Goal: Information Seeking & Learning: Learn about a topic

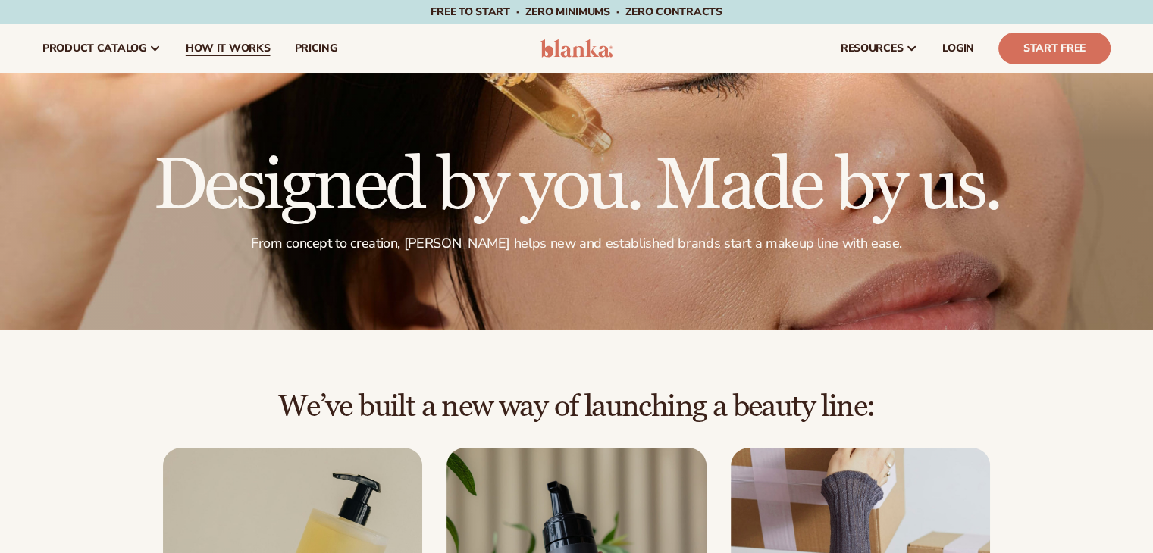
click at [235, 50] on span "How It Works" at bounding box center [228, 48] width 85 height 12
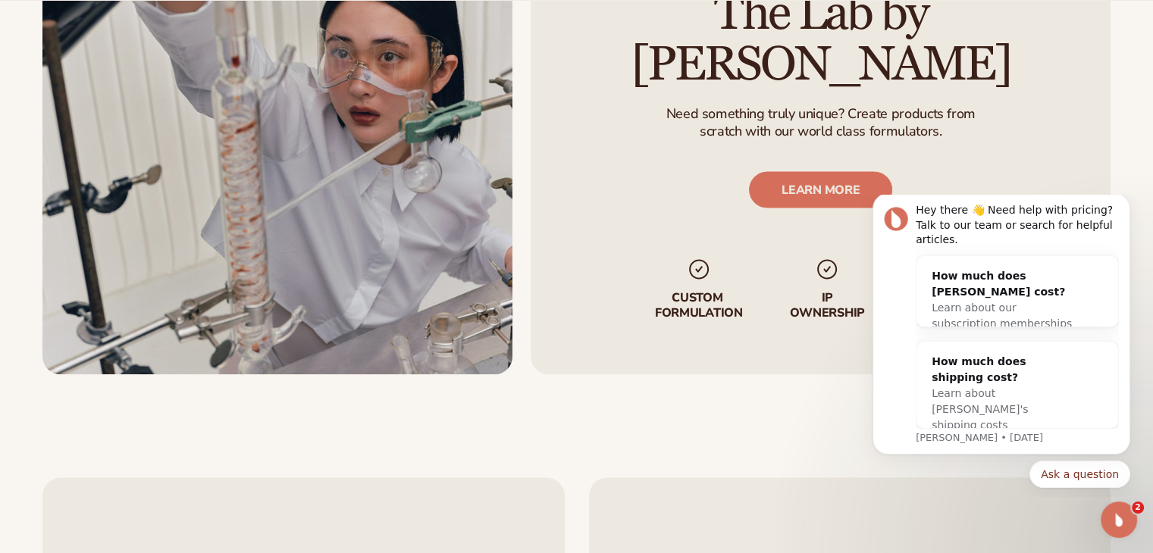
scroll to position [2730, 0]
click at [1128, 202] on icon "Dismiss notification" at bounding box center [1126, 198] width 8 height 8
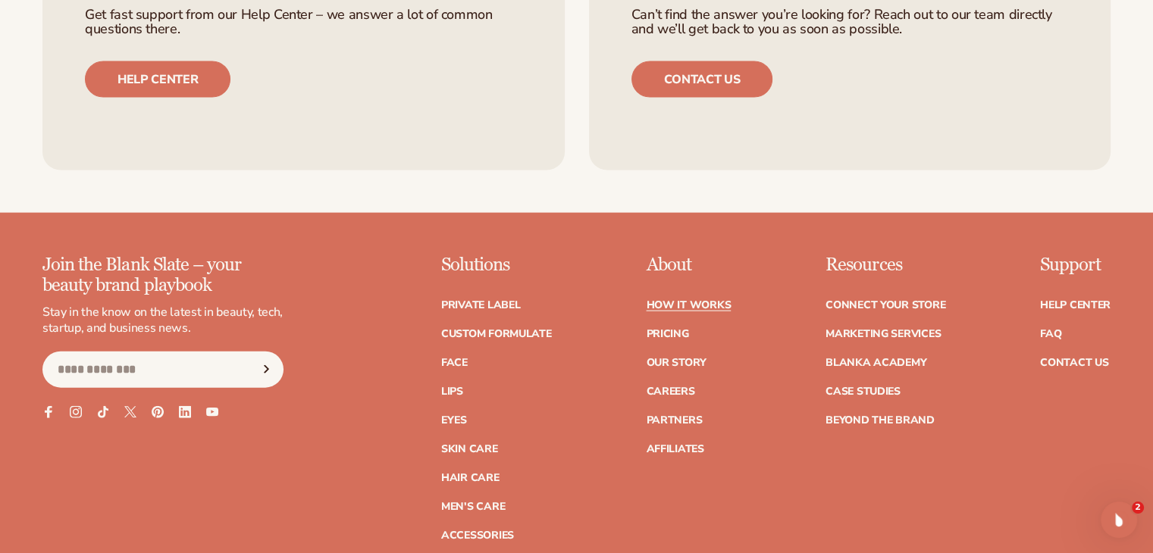
scroll to position [3564, 0]
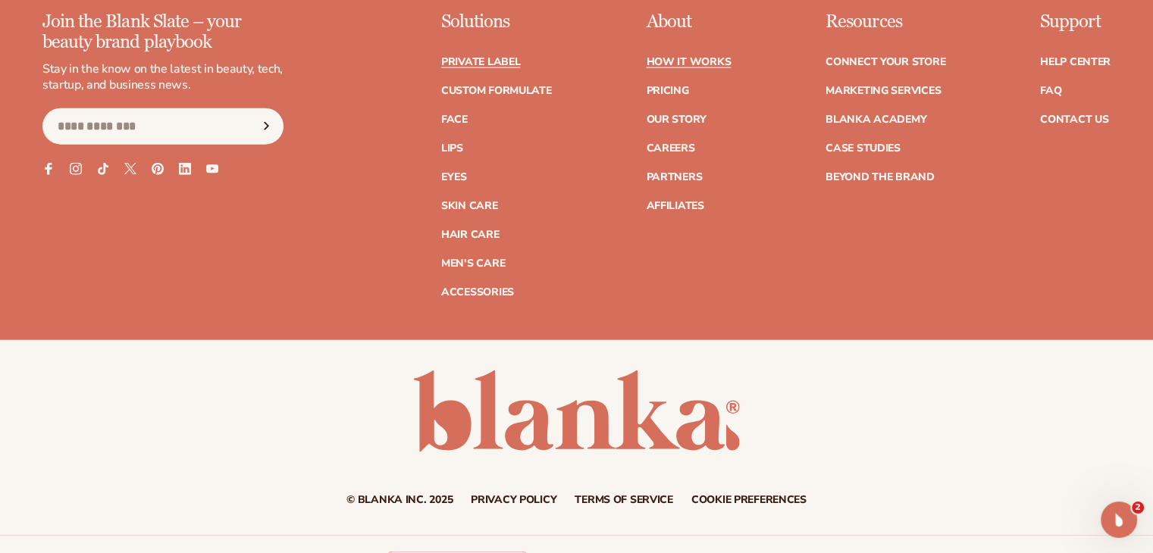
click at [509, 60] on link "Private label" at bounding box center [480, 62] width 79 height 11
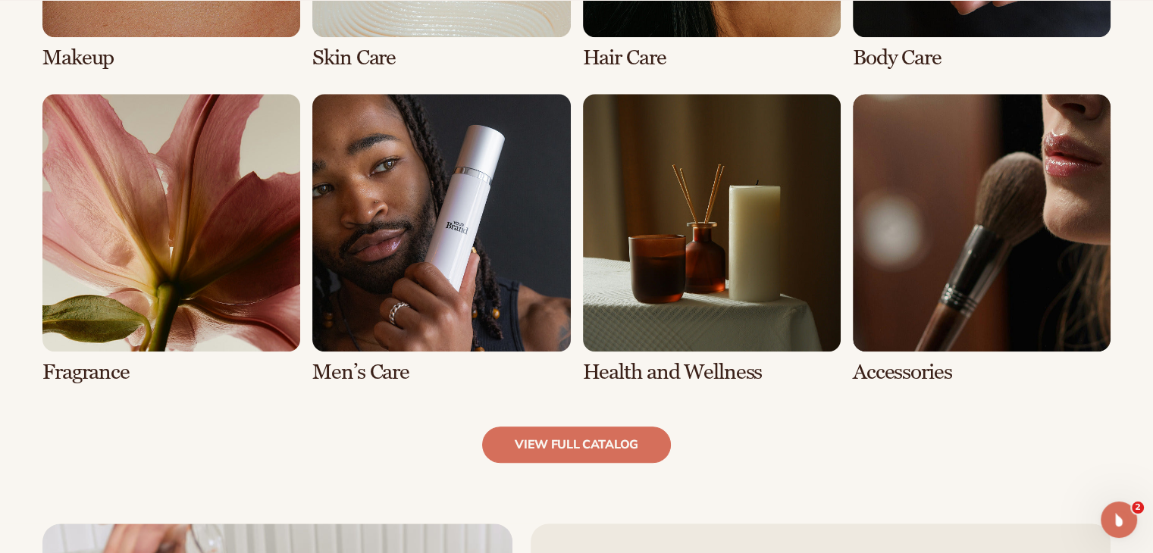
scroll to position [1364, 0]
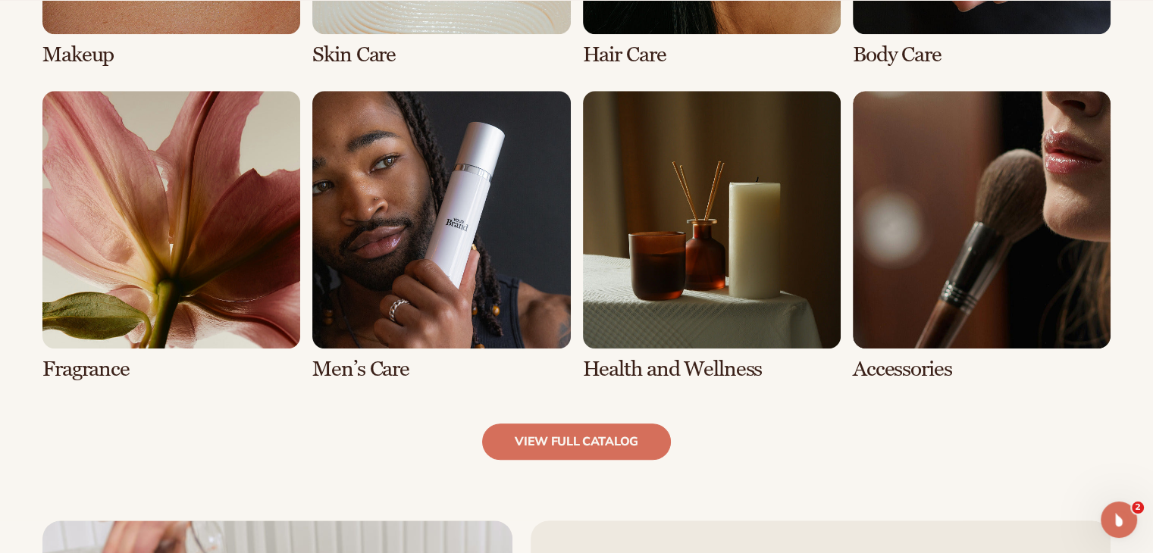
click at [450, 312] on link "6 / 8" at bounding box center [441, 236] width 258 height 290
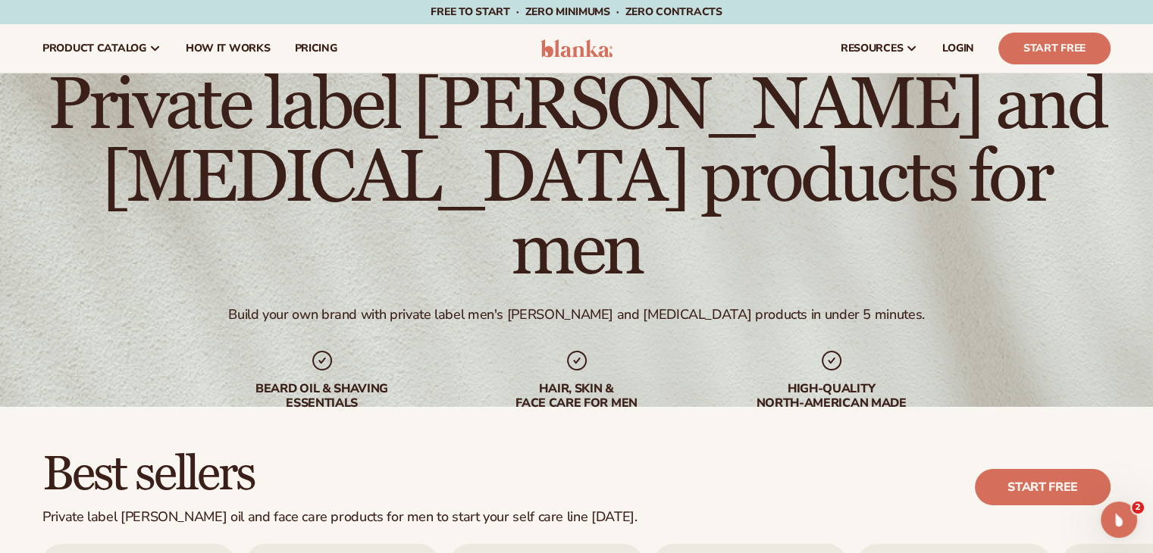
click at [585, 382] on div "hair, skin & face care for men" at bounding box center [577, 396] width 194 height 29
click at [296, 47] on span "pricing" at bounding box center [315, 48] width 42 height 12
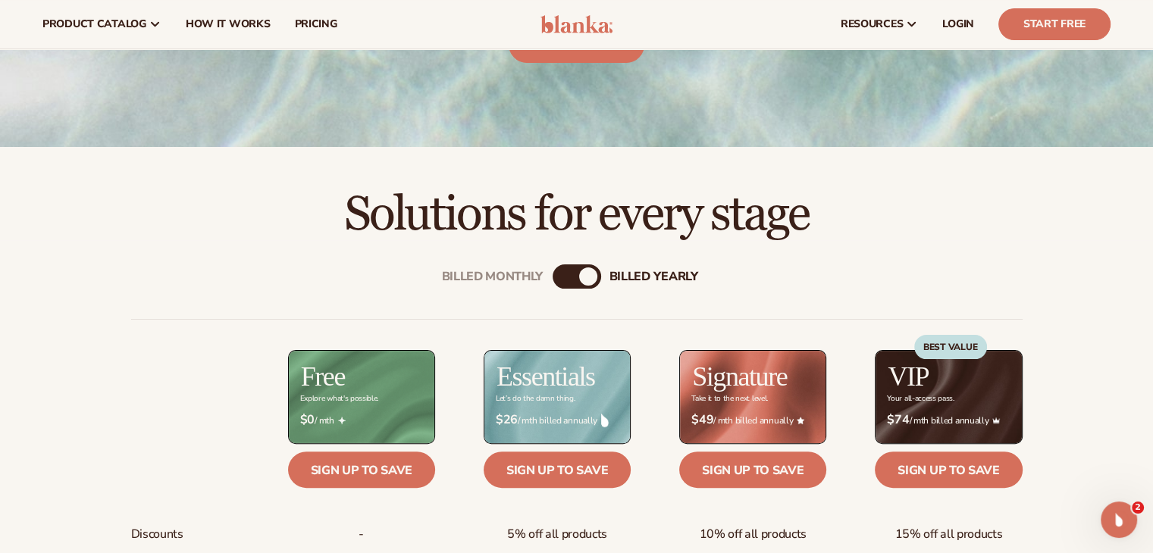
scroll to position [76, 0]
